Goal: Task Accomplishment & Management: Manage account settings

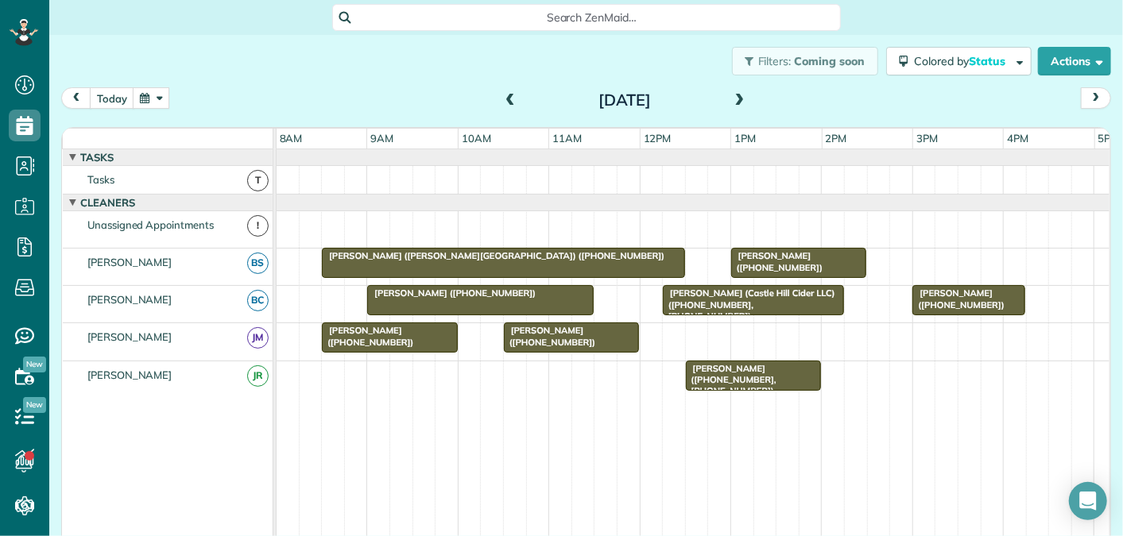
scroll to position [6, 6]
click at [143, 99] on button "button" at bounding box center [151, 97] width 37 height 21
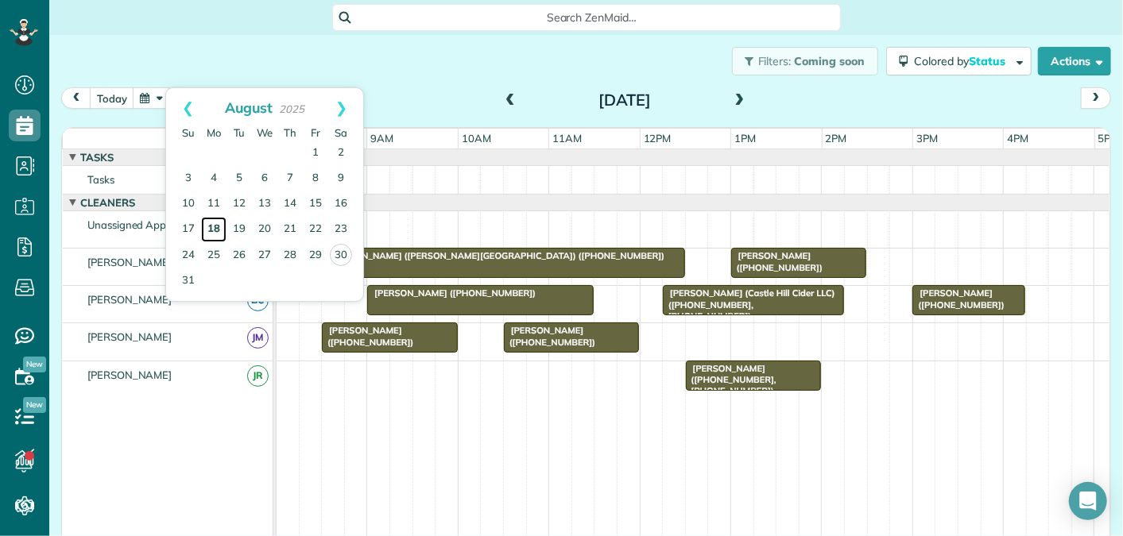
click at [213, 223] on link "18" at bounding box center [213, 229] width 25 height 25
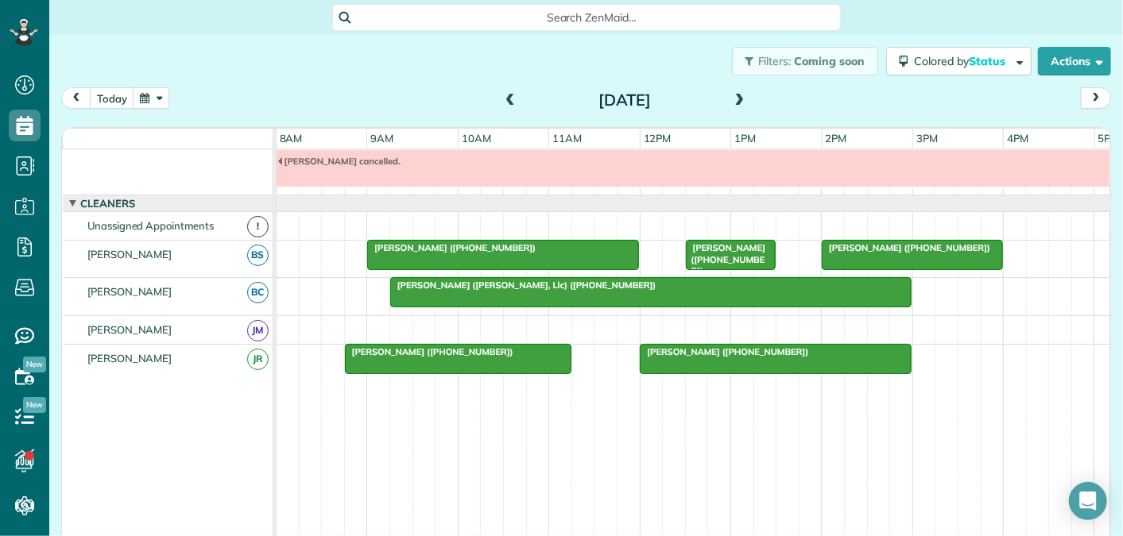
scroll to position [0, 0]
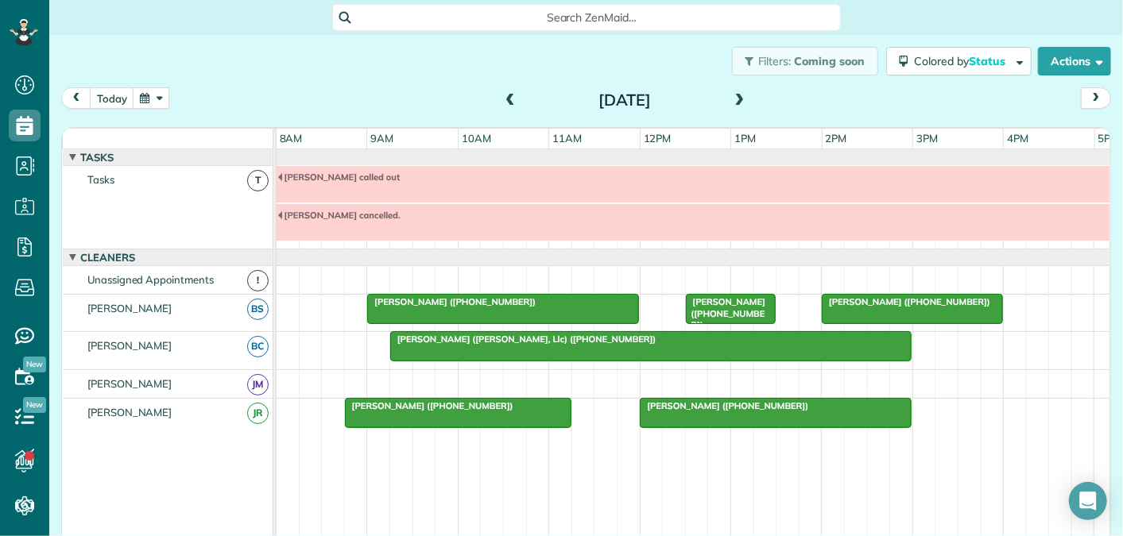
click at [141, 98] on button "button" at bounding box center [151, 97] width 37 height 21
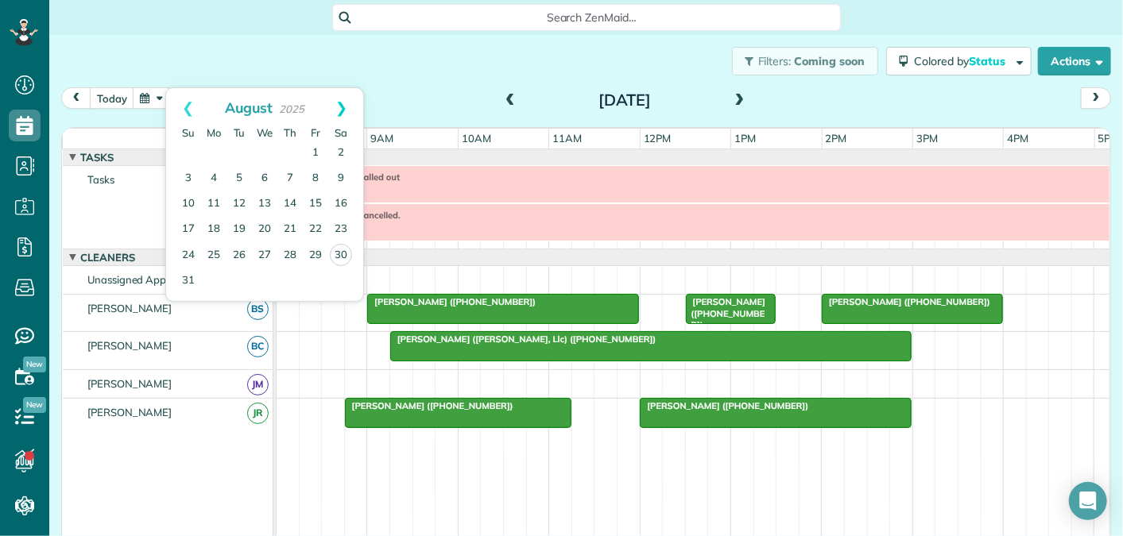
click at [342, 102] on link "Next" at bounding box center [341, 108] width 44 height 40
click at [290, 203] on link "18" at bounding box center [289, 204] width 25 height 25
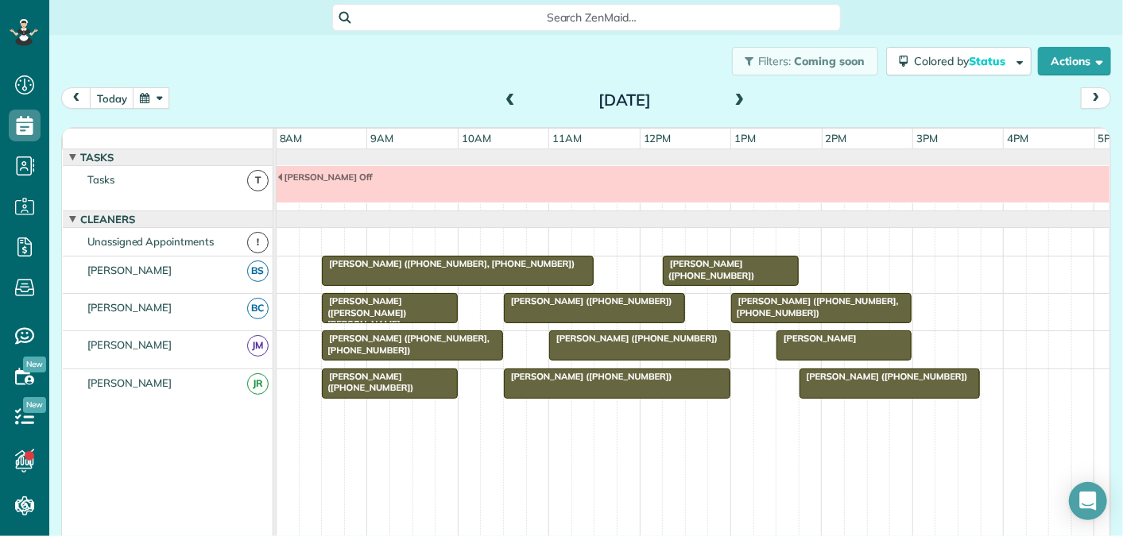
click at [744, 101] on span at bounding box center [739, 101] width 17 height 14
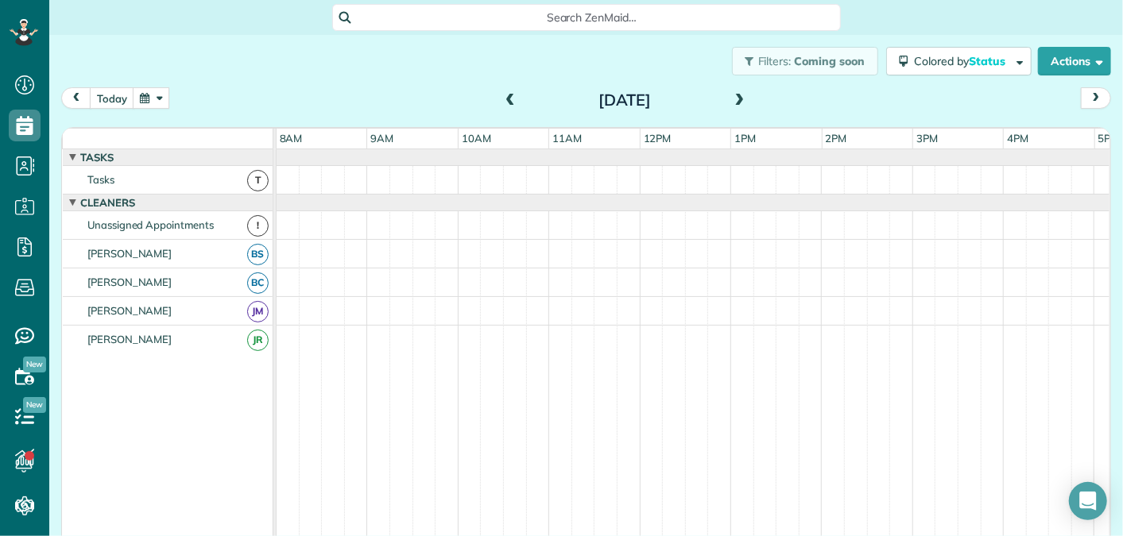
scroll to position [17, 0]
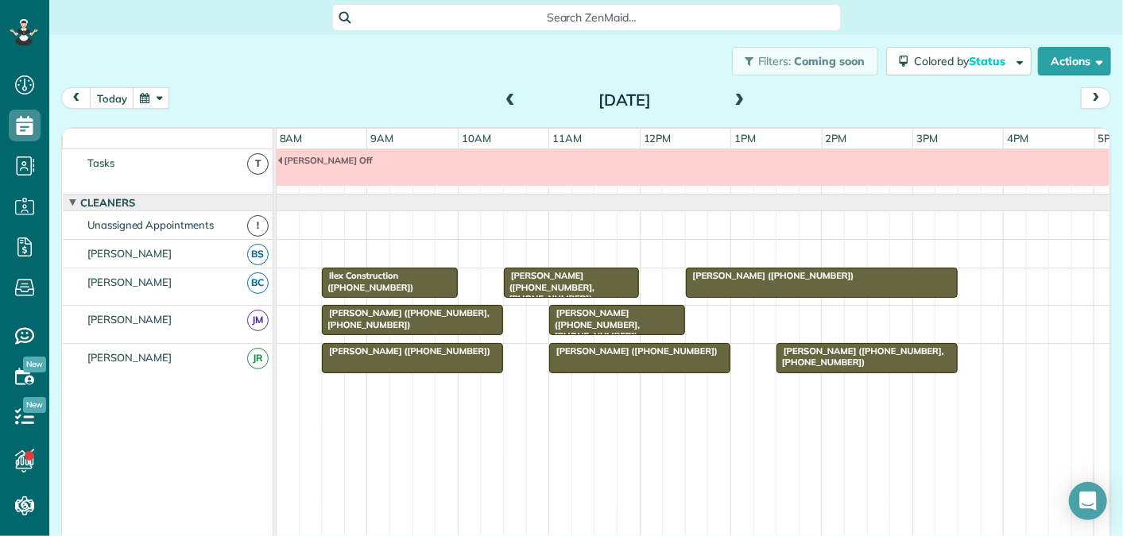
click at [508, 95] on span at bounding box center [509, 101] width 17 height 14
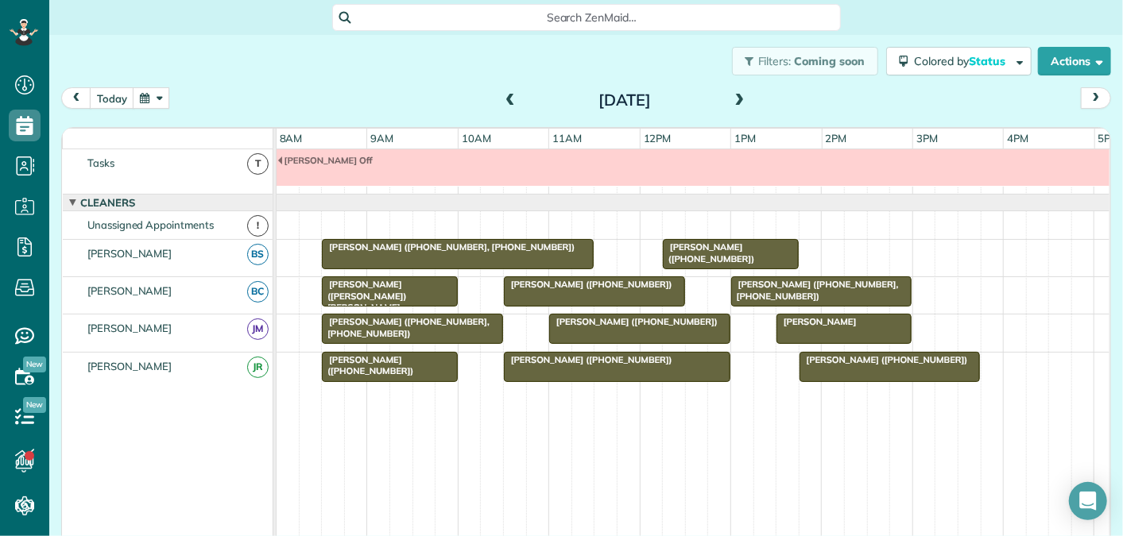
click at [508, 95] on span at bounding box center [509, 101] width 17 height 14
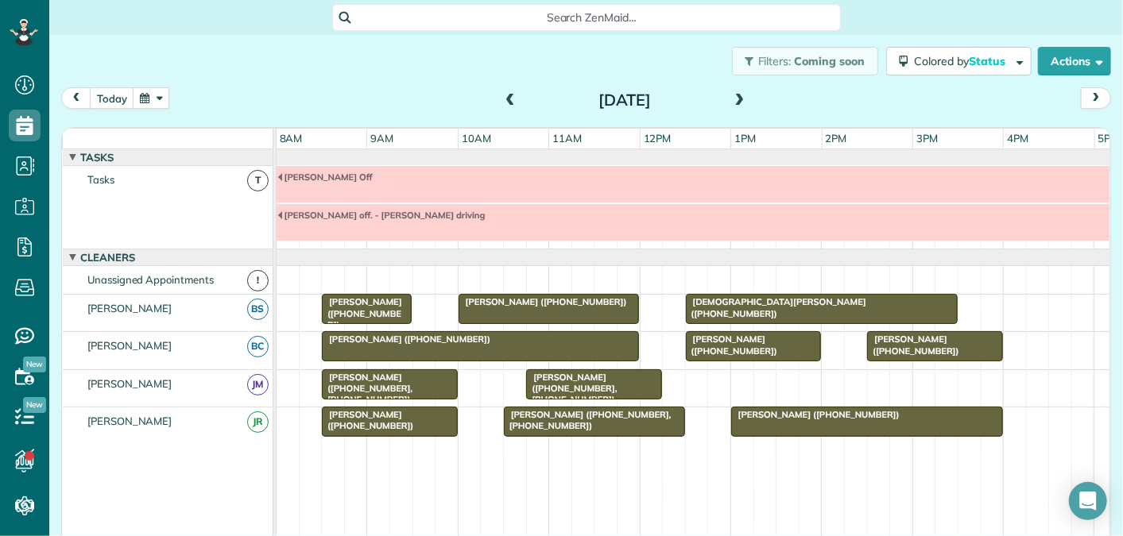
scroll to position [54, 0]
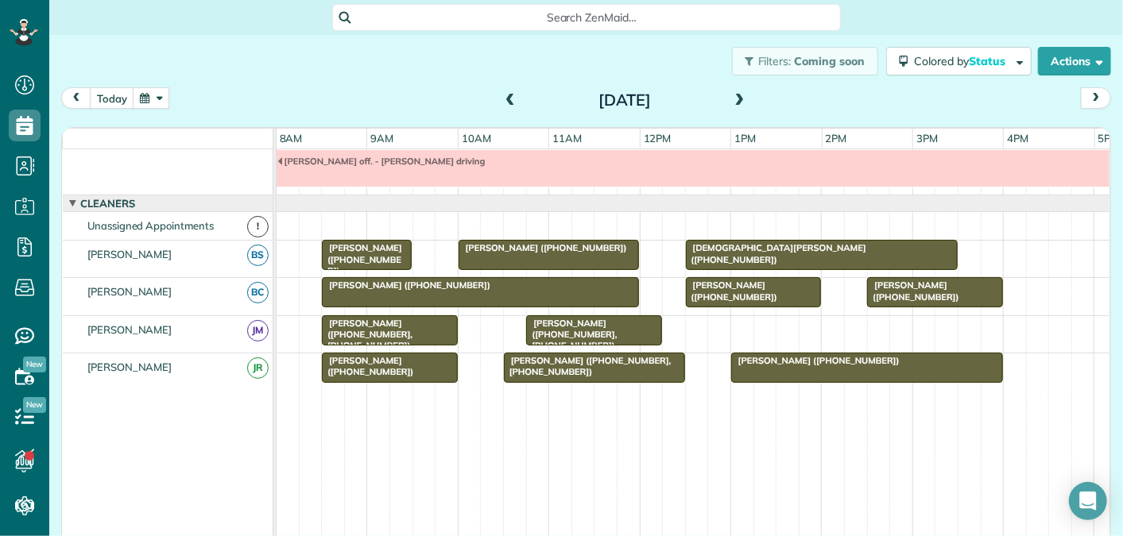
click at [508, 95] on span at bounding box center [509, 101] width 17 height 14
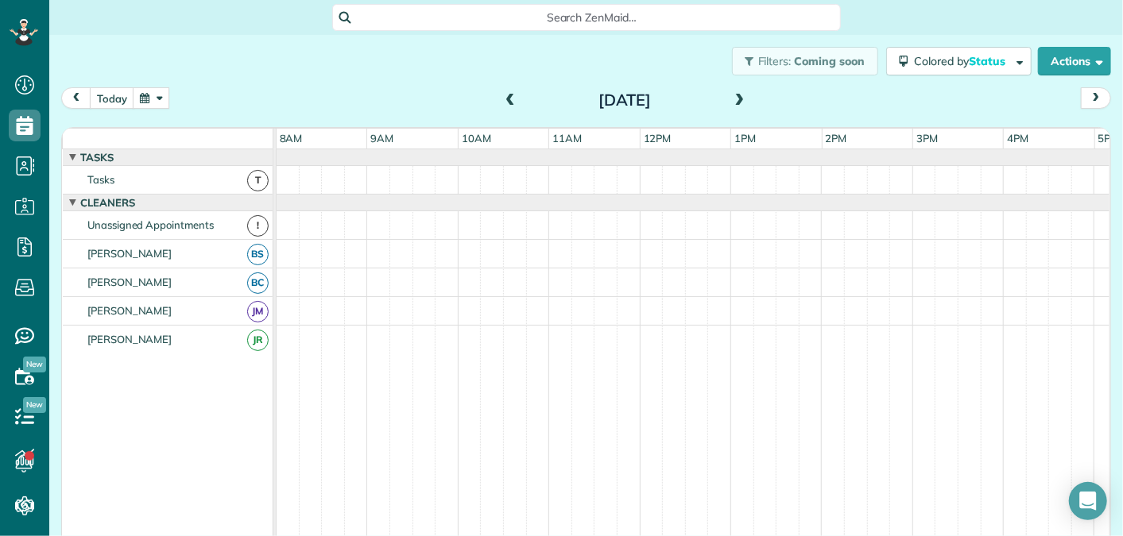
scroll to position [17, 0]
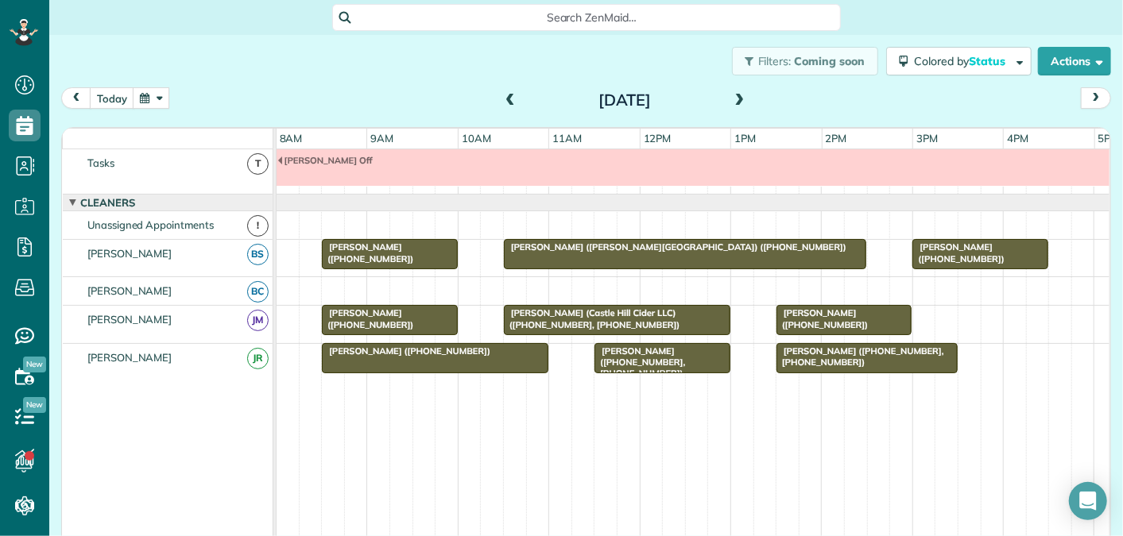
click at [508, 101] on span at bounding box center [509, 101] width 17 height 14
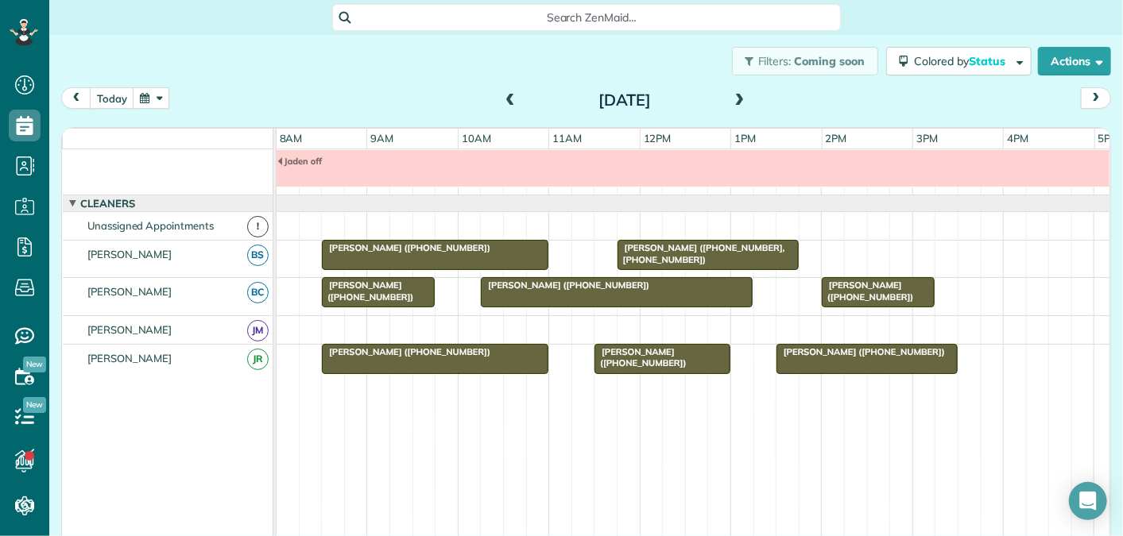
scroll to position [0, 0]
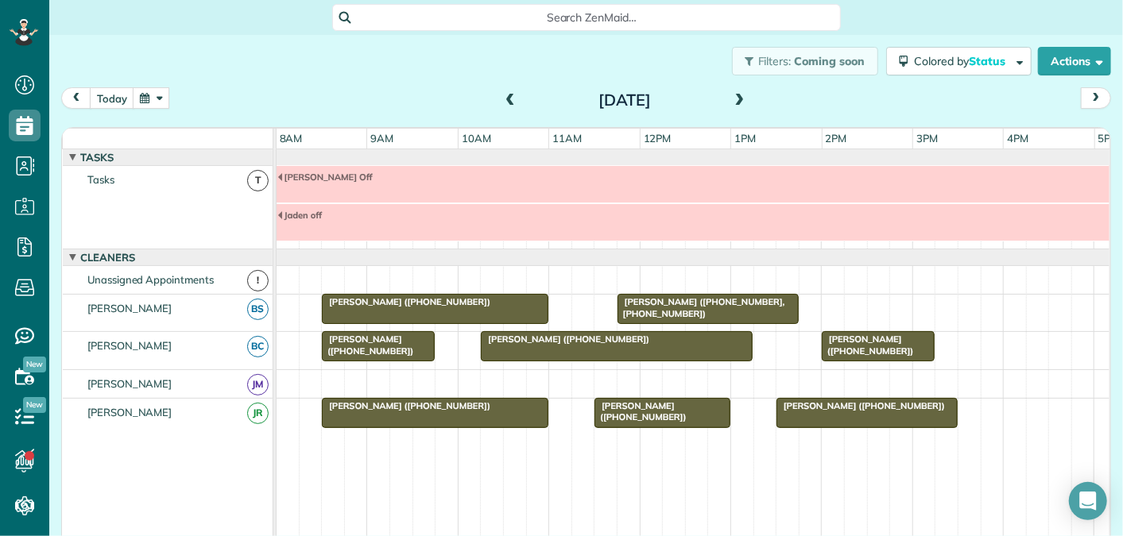
click at [737, 101] on span at bounding box center [739, 101] width 17 height 14
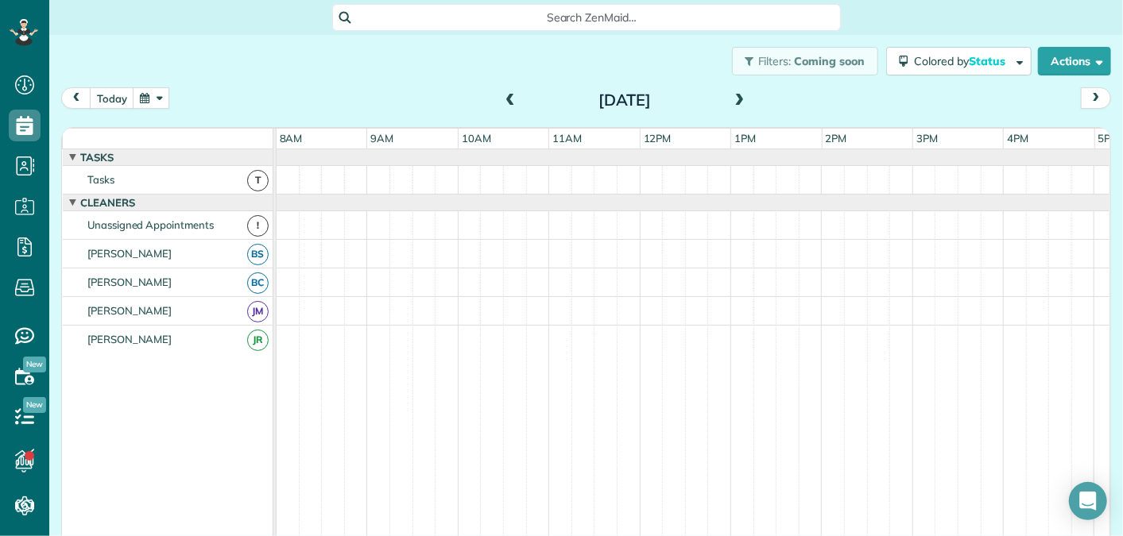
scroll to position [17, 0]
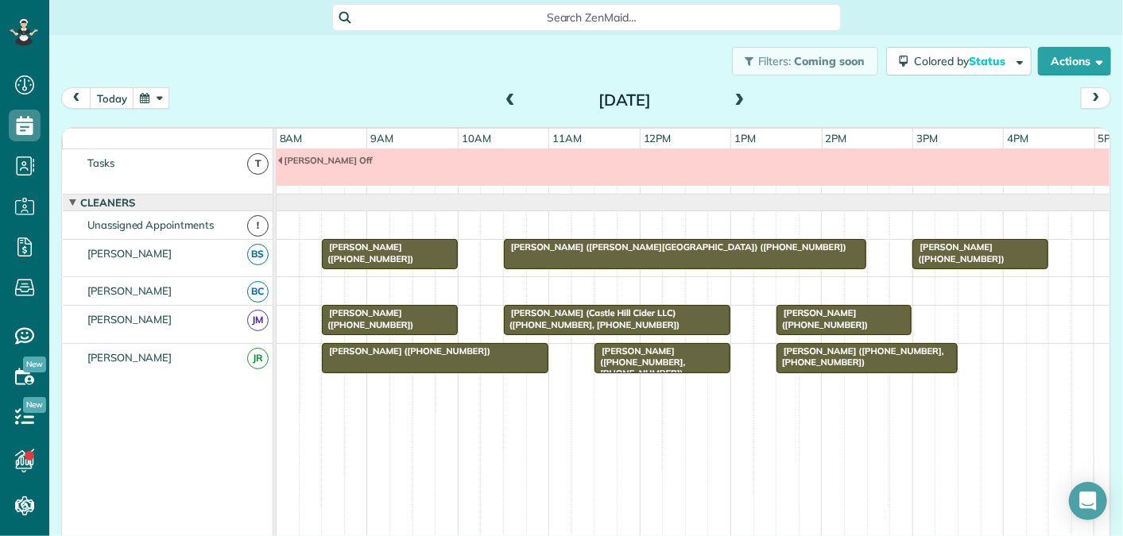
click at [739, 101] on span at bounding box center [739, 101] width 17 height 14
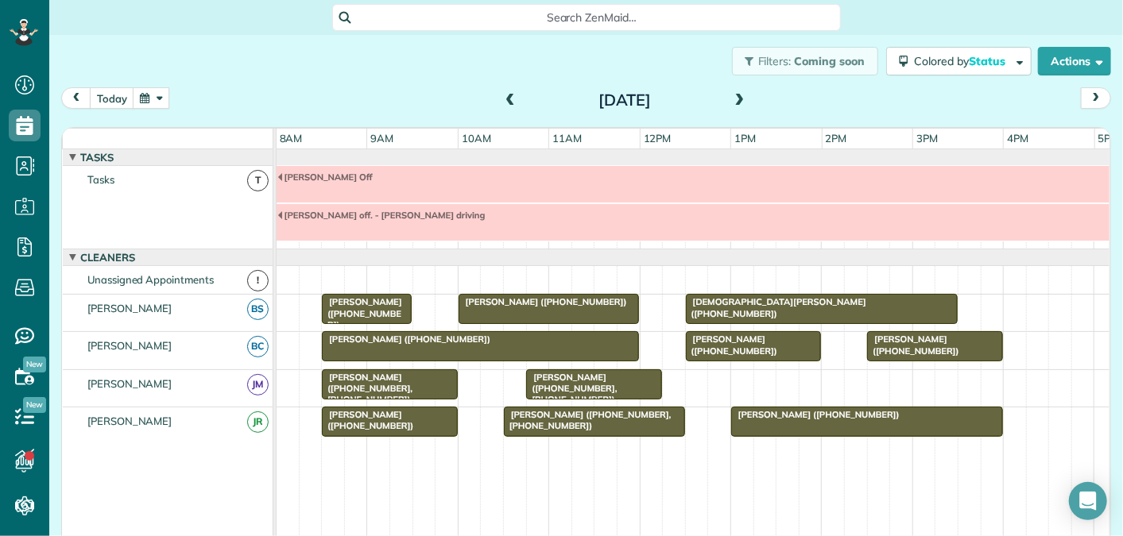
scroll to position [54, 0]
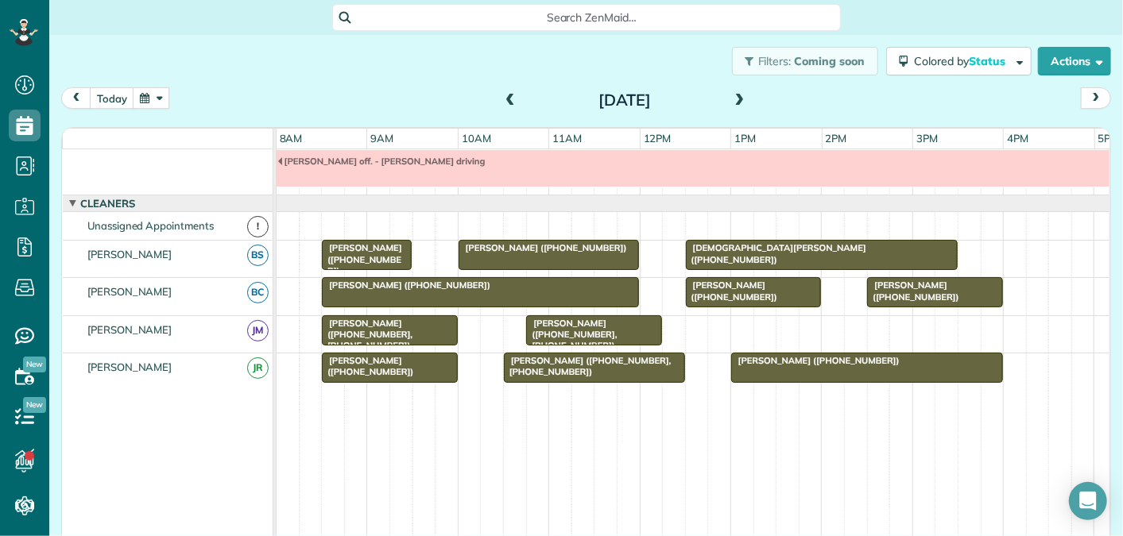
click at [739, 101] on span at bounding box center [739, 101] width 17 height 14
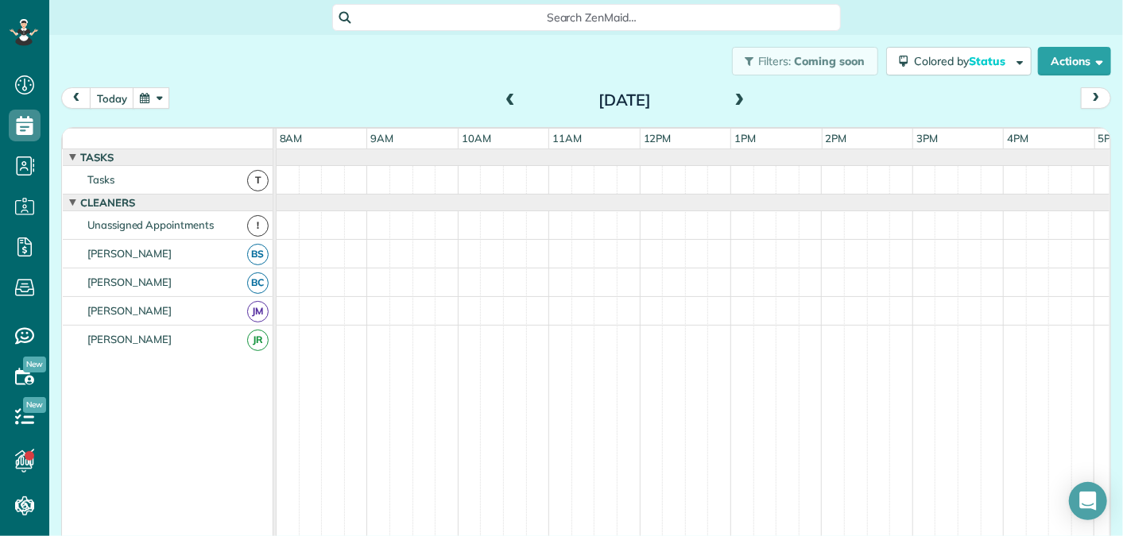
scroll to position [17, 0]
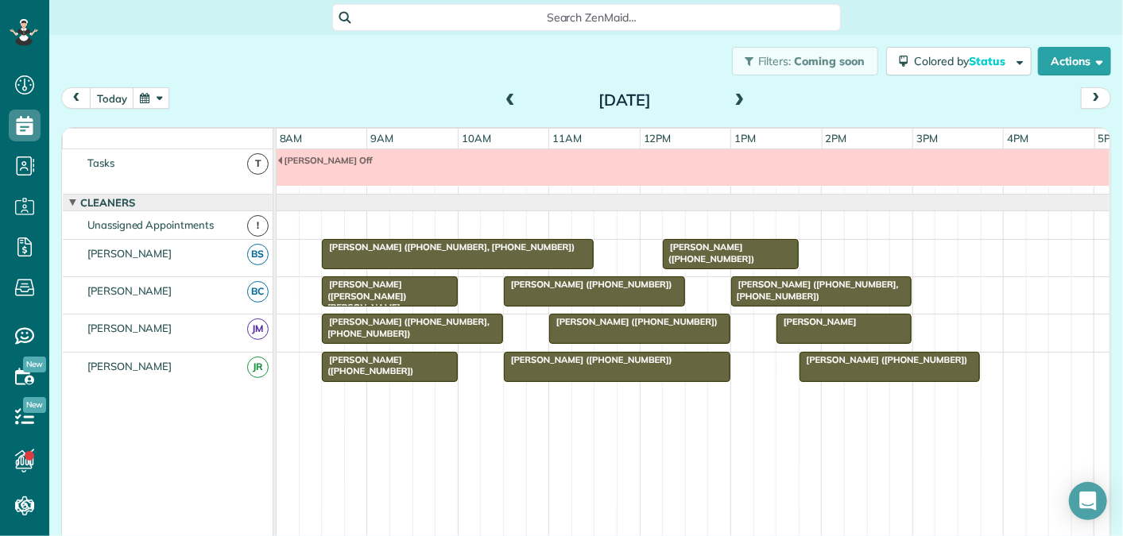
click at [739, 101] on span at bounding box center [739, 101] width 17 height 14
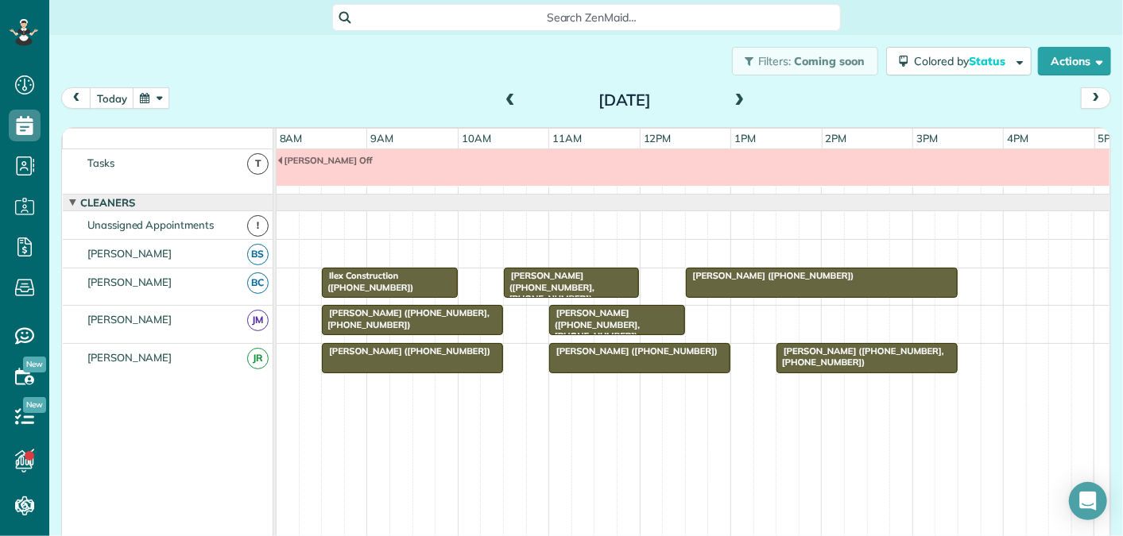
click at [739, 101] on span at bounding box center [739, 101] width 17 height 14
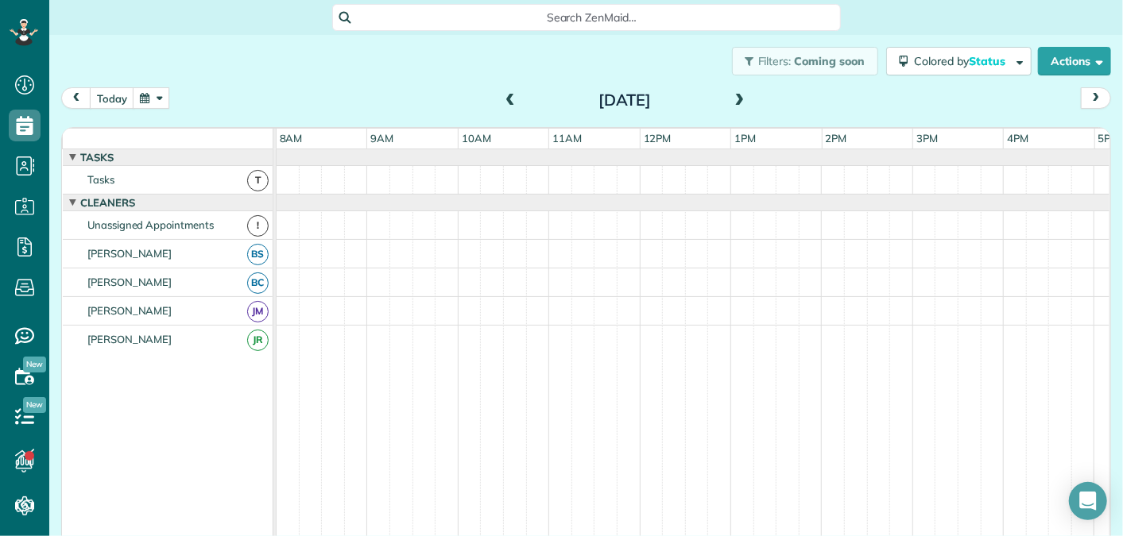
click at [739, 101] on span at bounding box center [739, 101] width 17 height 14
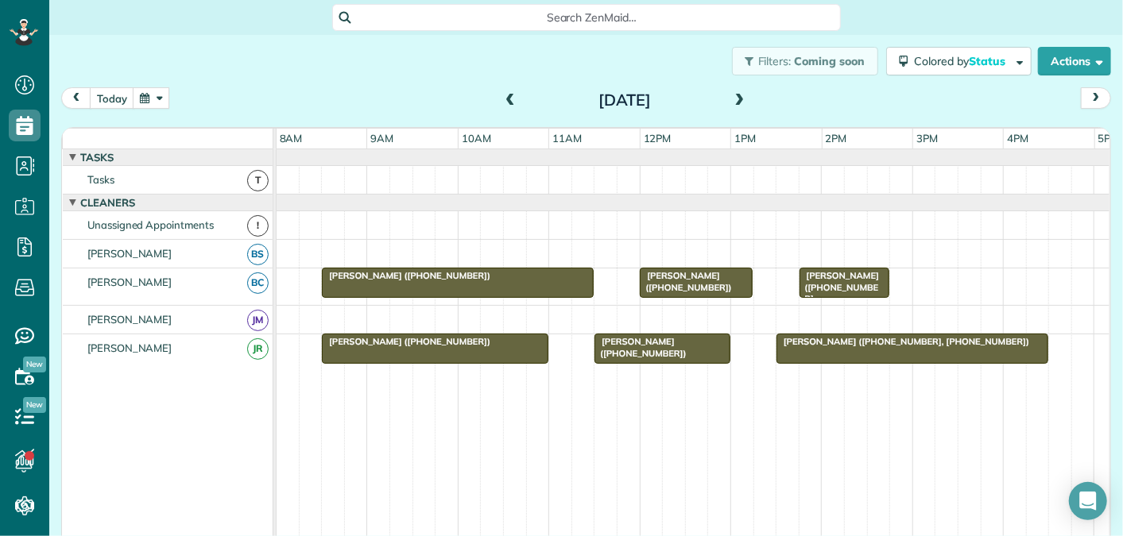
click at [738, 92] on span at bounding box center [739, 101] width 17 height 24
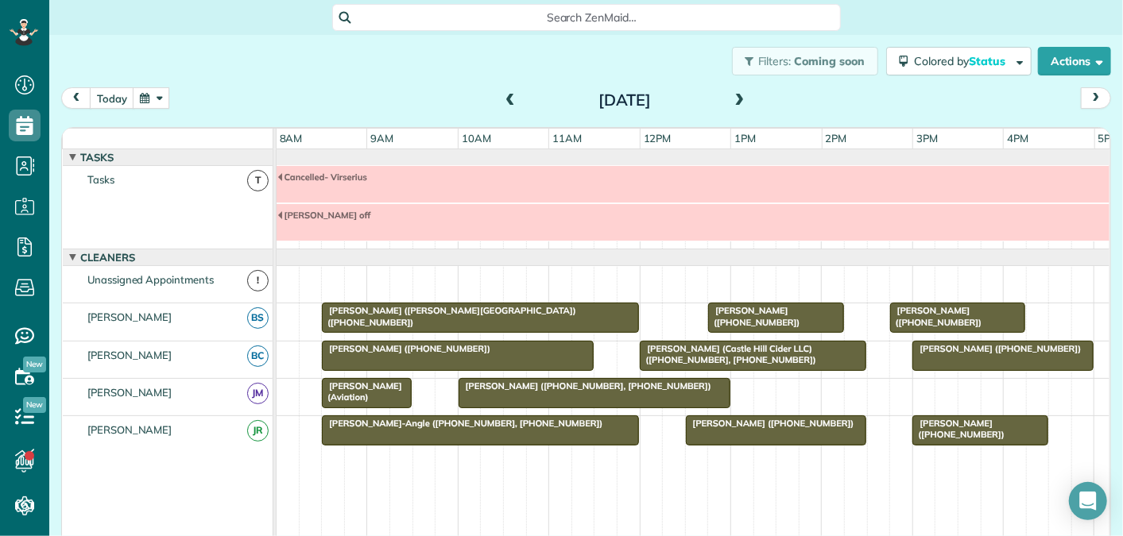
click at [508, 98] on span at bounding box center [509, 101] width 17 height 14
